Goal: Task Accomplishment & Management: Manage account settings

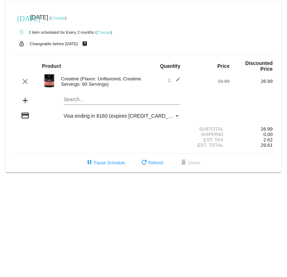
click at [107, 32] on link "Change" at bounding box center [104, 32] width 14 height 4
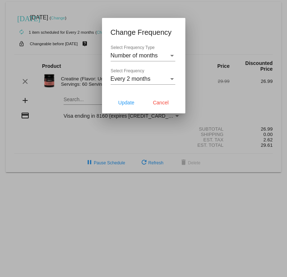
click at [82, 21] on div at bounding box center [143, 138] width 287 height 277
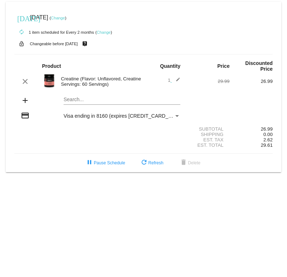
click at [65, 19] on link "Change" at bounding box center [58, 18] width 14 height 4
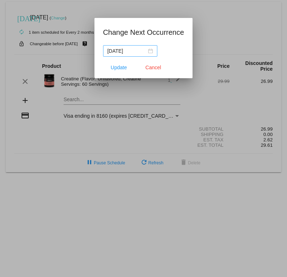
click at [150, 51] on div "[DATE]" at bounding box center [130, 51] width 46 height 8
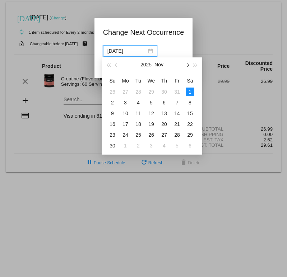
click at [188, 64] on span "button" at bounding box center [187, 66] width 4 height 4
click at [178, 92] on div "2" at bounding box center [177, 92] width 9 height 9
type input "[DATE]"
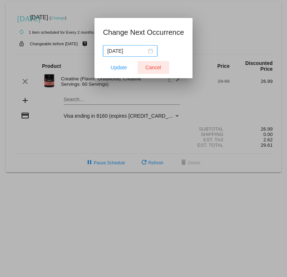
click at [152, 65] on span "Cancel" at bounding box center [154, 68] width 16 height 6
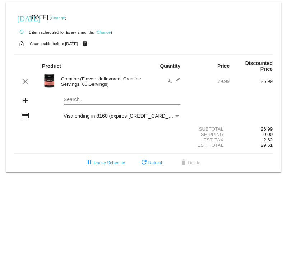
click at [65, 17] on link "Change" at bounding box center [58, 18] width 14 height 4
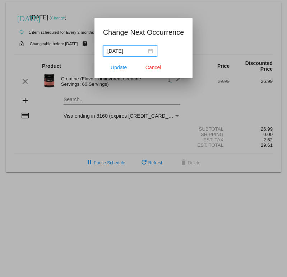
click at [144, 49] on div "[DATE]" at bounding box center [130, 51] width 46 height 8
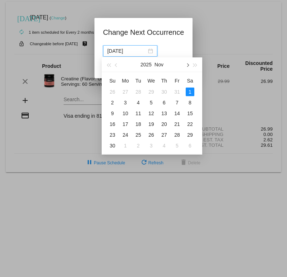
click at [187, 68] on button "button" at bounding box center [187, 65] width 8 height 14
click at [177, 91] on div "2" at bounding box center [177, 92] width 9 height 9
type input "[DATE]"
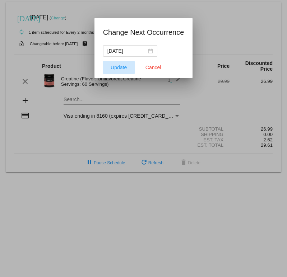
click at [120, 67] on span "Update" at bounding box center [119, 68] width 16 height 6
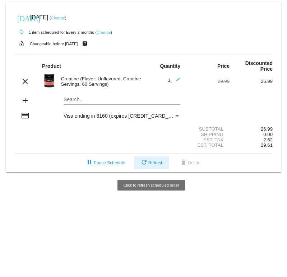
click at [151, 166] on span "refresh Refresh" at bounding box center [152, 163] width 24 height 5
